Goal: Information Seeking & Learning: Learn about a topic

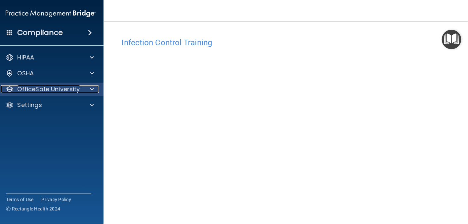
click at [87, 85] on div at bounding box center [90, 89] width 17 height 8
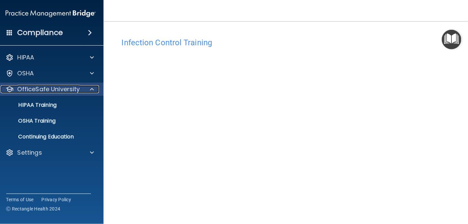
click at [90, 89] on span at bounding box center [92, 89] width 4 height 8
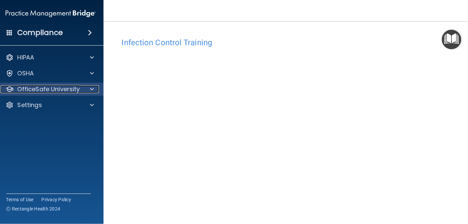
click at [90, 89] on span at bounding box center [92, 89] width 4 height 8
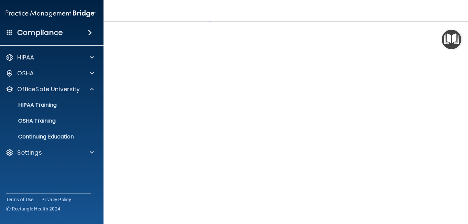
scroll to position [59, 0]
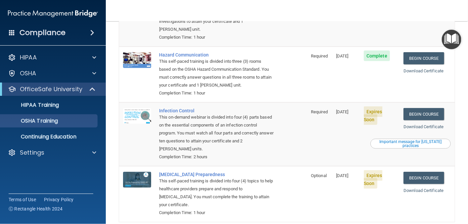
scroll to position [124, 0]
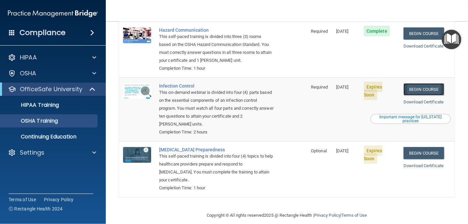
click at [310, 83] on link "Begin Course" at bounding box center [424, 89] width 40 height 12
click at [310, 100] on link "Download Certificate" at bounding box center [424, 102] width 40 height 5
click at [310, 83] on link "Begin Course" at bounding box center [424, 89] width 40 height 12
click at [310, 147] on link "Begin Course" at bounding box center [424, 153] width 40 height 12
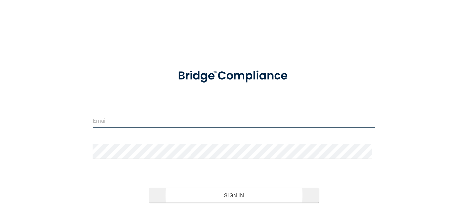
type input "[EMAIL_ADDRESS][DOMAIN_NAME]"
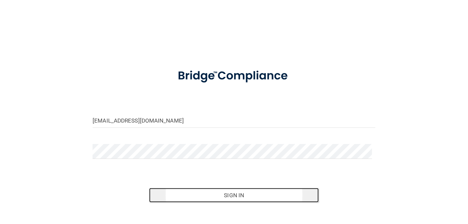
click at [241, 194] on button "Sign In" at bounding box center [234, 195] width 170 height 15
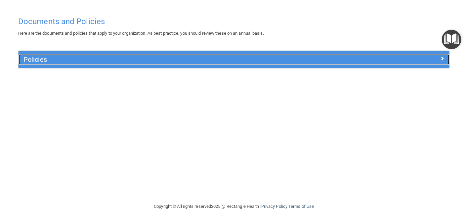
click at [438, 63] on div "Policies" at bounding box center [234, 59] width 431 height 11
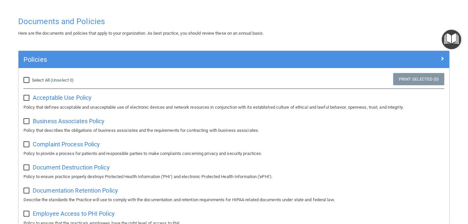
click at [28, 82] on input "Select All (Unselect 0) Unselect All" at bounding box center [27, 80] width 8 height 5
checkbox input "true"
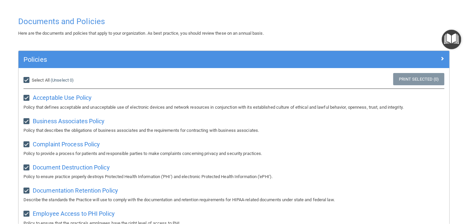
checkbox input "true"
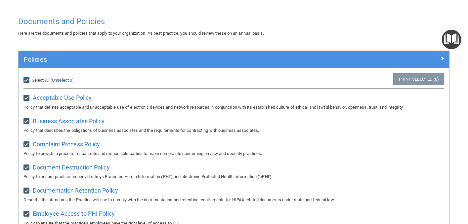
checkbox input "true"
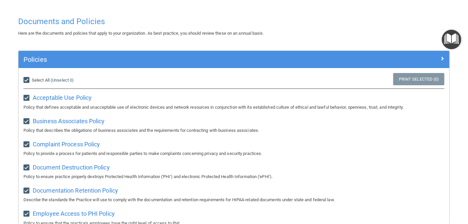
checkbox input "true"
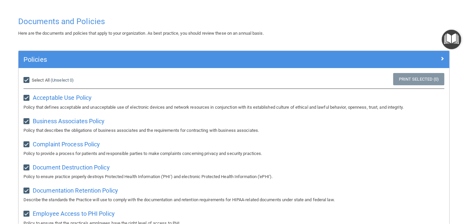
checkbox input "true"
click at [405, 80] on link "Print Selected (21)" at bounding box center [418, 79] width 54 height 12
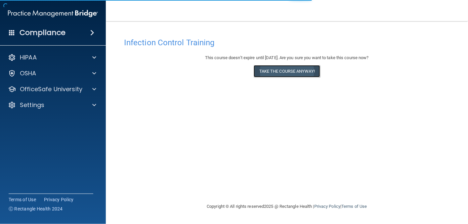
click at [276, 73] on button "Take the course anyway!" at bounding box center [287, 71] width 67 height 12
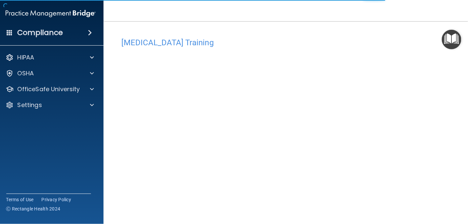
scroll to position [9, 0]
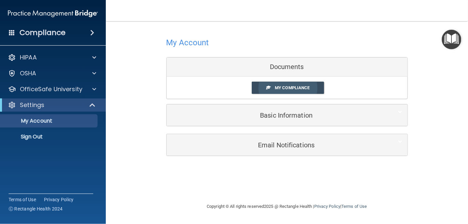
click at [283, 88] on span "My Compliance" at bounding box center [292, 87] width 35 height 5
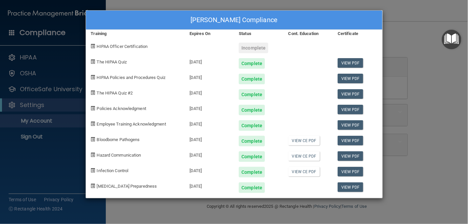
click at [93, 44] on span at bounding box center [93, 46] width 4 height 4
click at [55, 96] on div "Alicia Verduzco's Compliance Training Expires On Status Cont. Education Certifi…" at bounding box center [234, 112] width 468 height 224
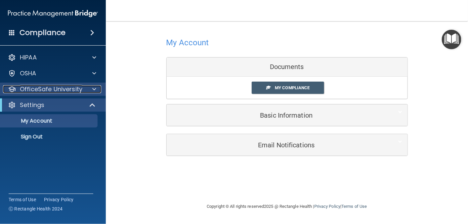
click at [95, 92] on span at bounding box center [94, 89] width 4 height 8
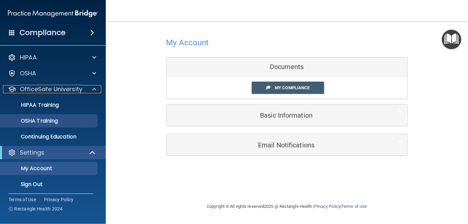
scroll to position [2, 0]
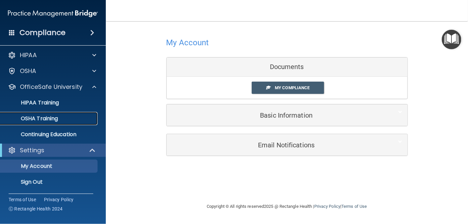
click at [91, 123] on link "OSHA Training" at bounding box center [45, 118] width 104 height 13
